Goal: Task Accomplishment & Management: Complete application form

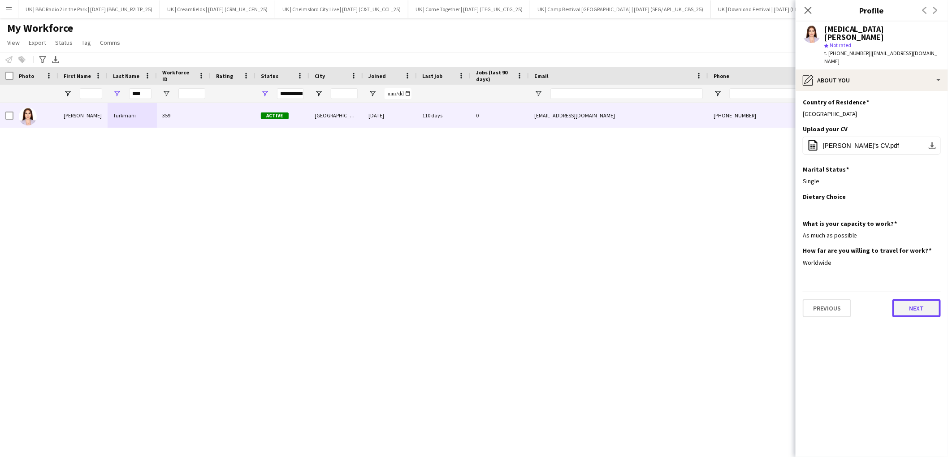
click at [912, 299] on button "Next" at bounding box center [917, 308] width 48 height 18
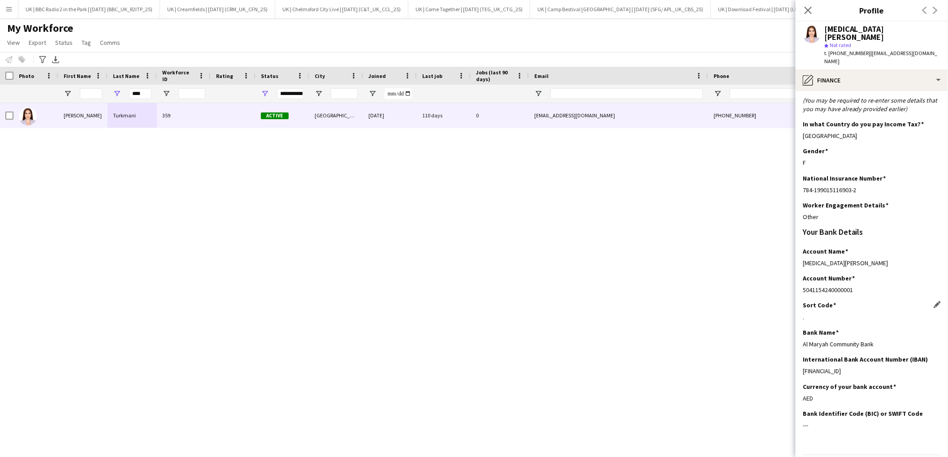
scroll to position [47, 0]
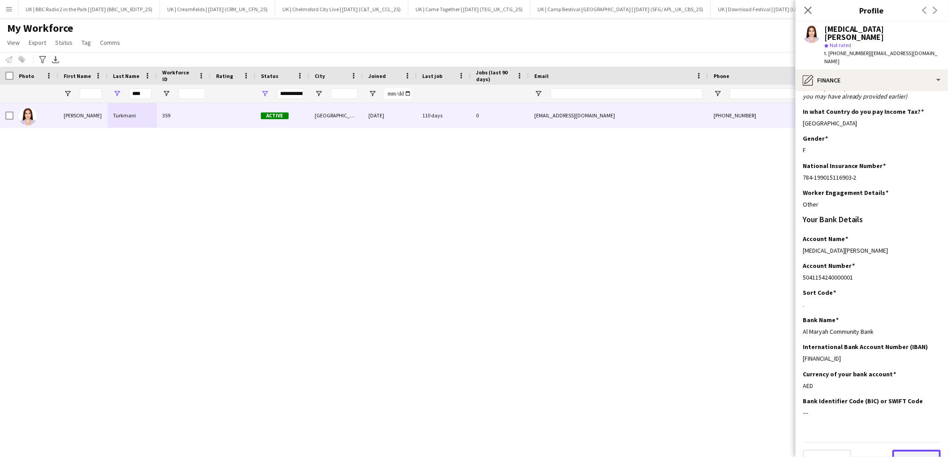
click at [920, 450] on button "Next" at bounding box center [917, 459] width 48 height 18
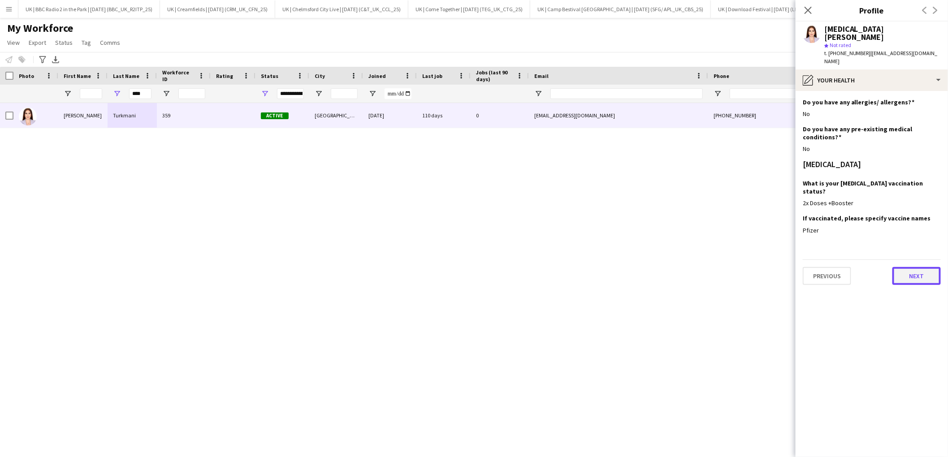
click at [923, 267] on button "Next" at bounding box center [917, 276] width 48 height 18
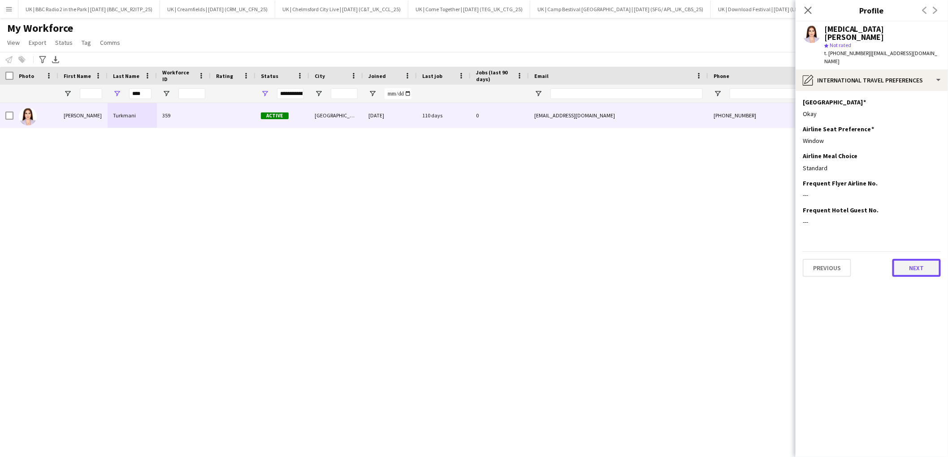
click at [919, 259] on button "Next" at bounding box center [917, 268] width 48 height 18
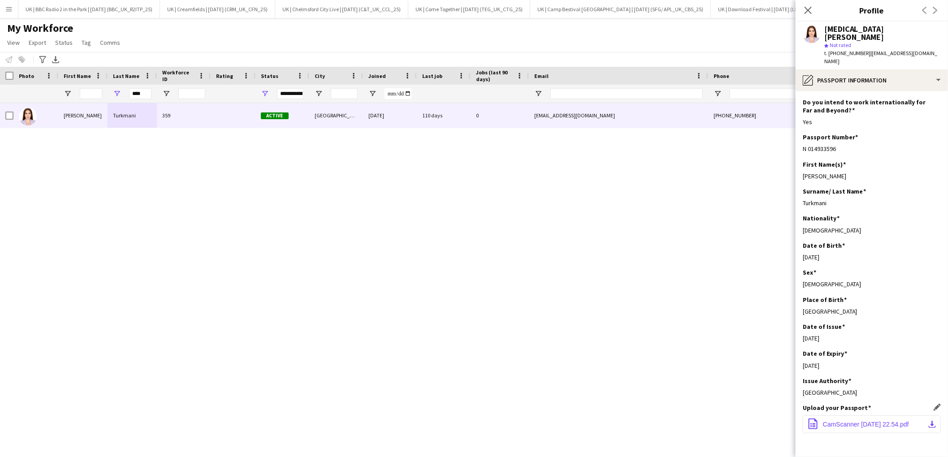
click at [892, 421] on span "CamScanner 02-14-2024 22.54.pdf" at bounding box center [866, 424] width 86 height 7
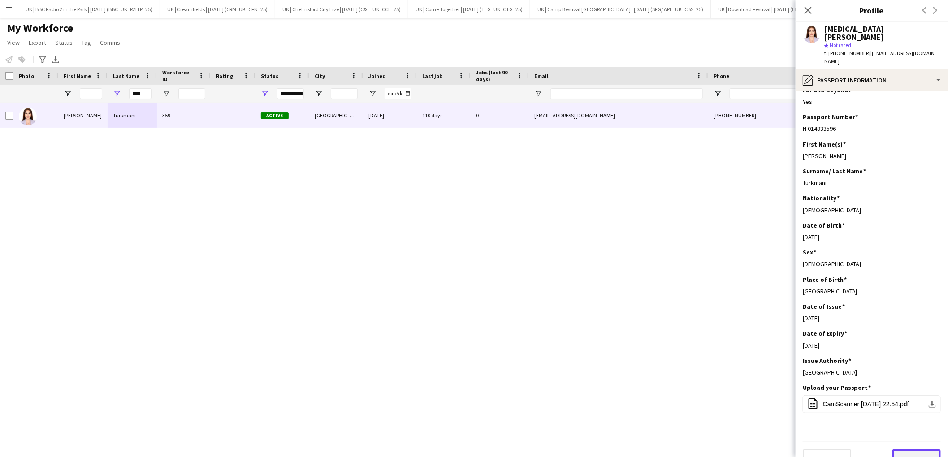
click at [913, 450] on button "Next" at bounding box center [917, 459] width 48 height 18
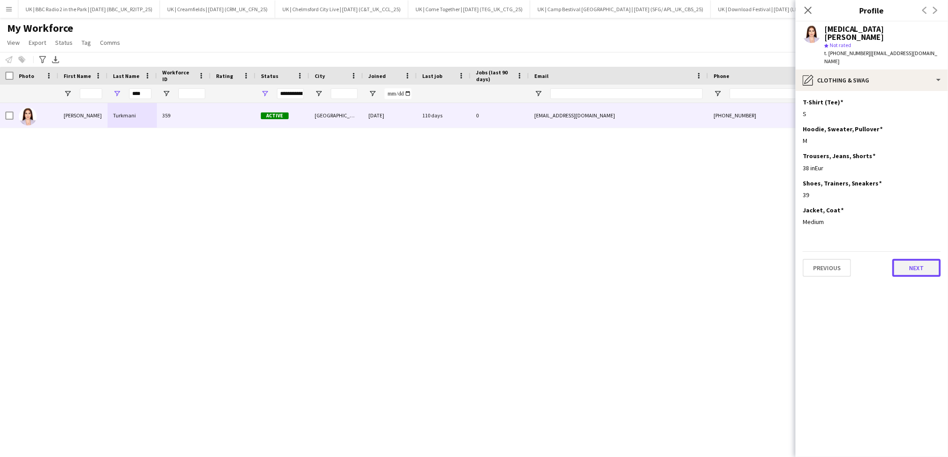
click at [907, 259] on button "Next" at bounding box center [917, 268] width 48 height 18
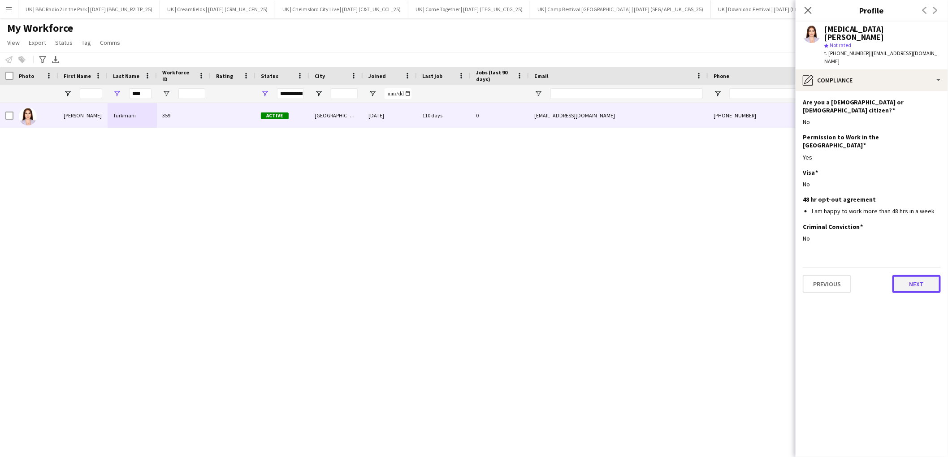
click at [911, 275] on button "Next" at bounding box center [917, 284] width 48 height 18
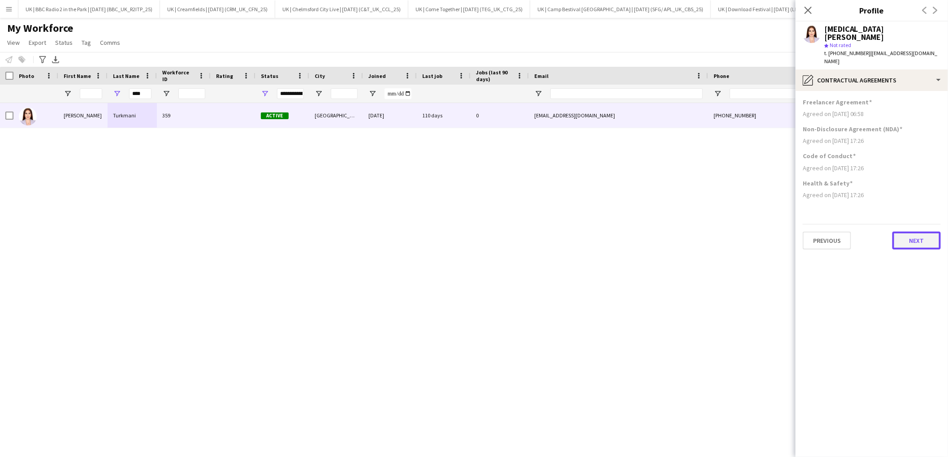
click at [911, 232] on button "Next" at bounding box center [917, 241] width 48 height 18
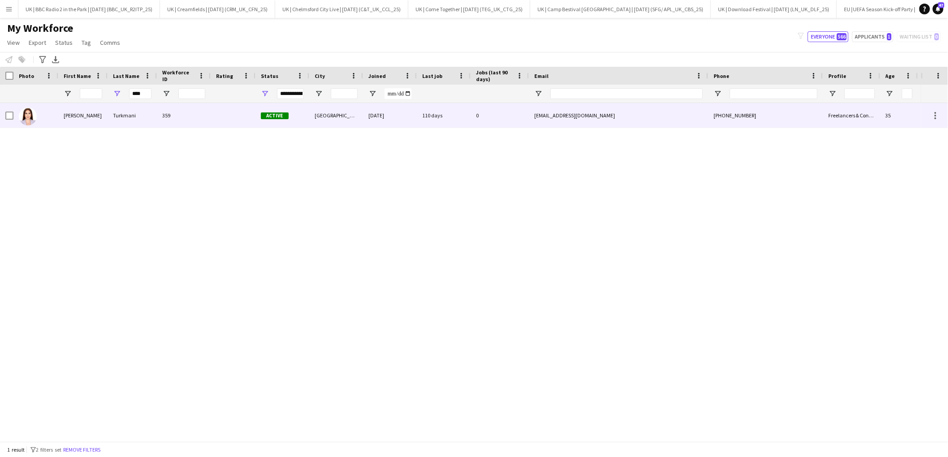
click at [446, 121] on div "110 days" at bounding box center [444, 115] width 54 height 25
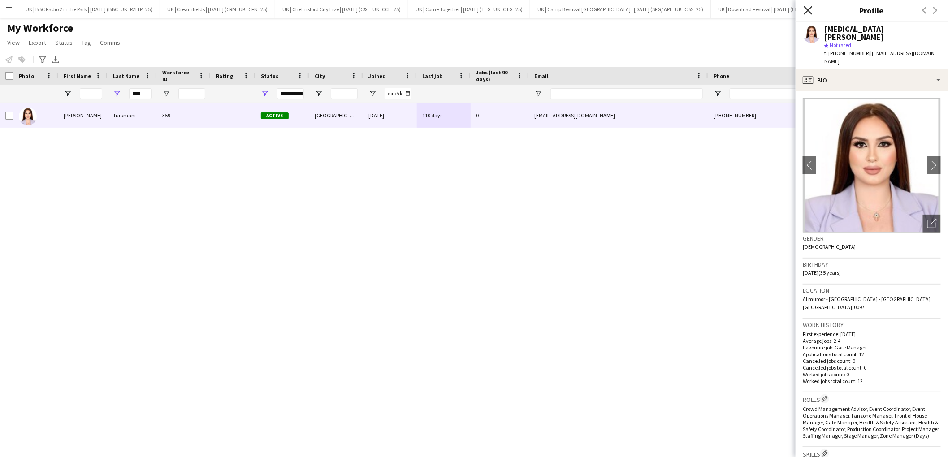
click at [810, 10] on icon "Close pop-in" at bounding box center [808, 10] width 9 height 9
